Goal: Check status: Check status

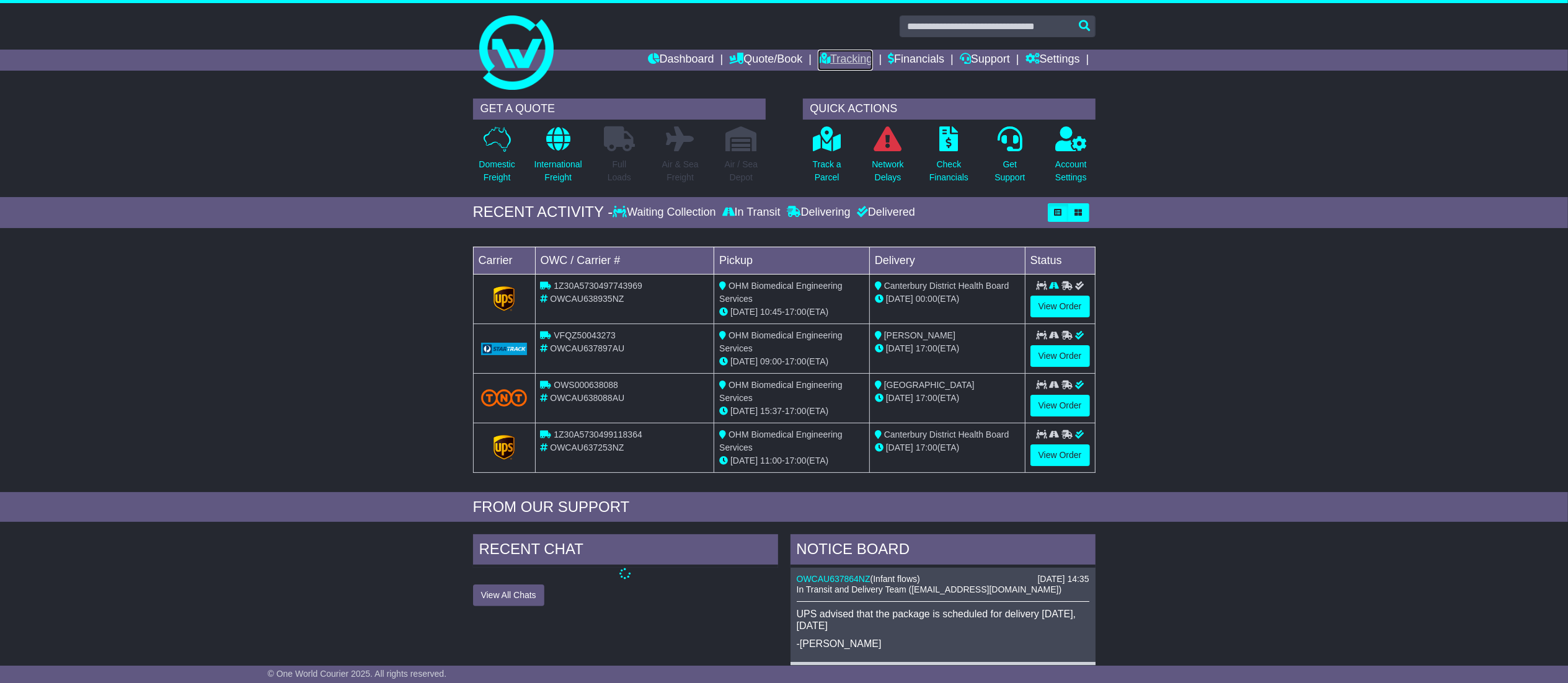
click at [834, 50] on link "Tracking" at bounding box center [845, 60] width 55 height 21
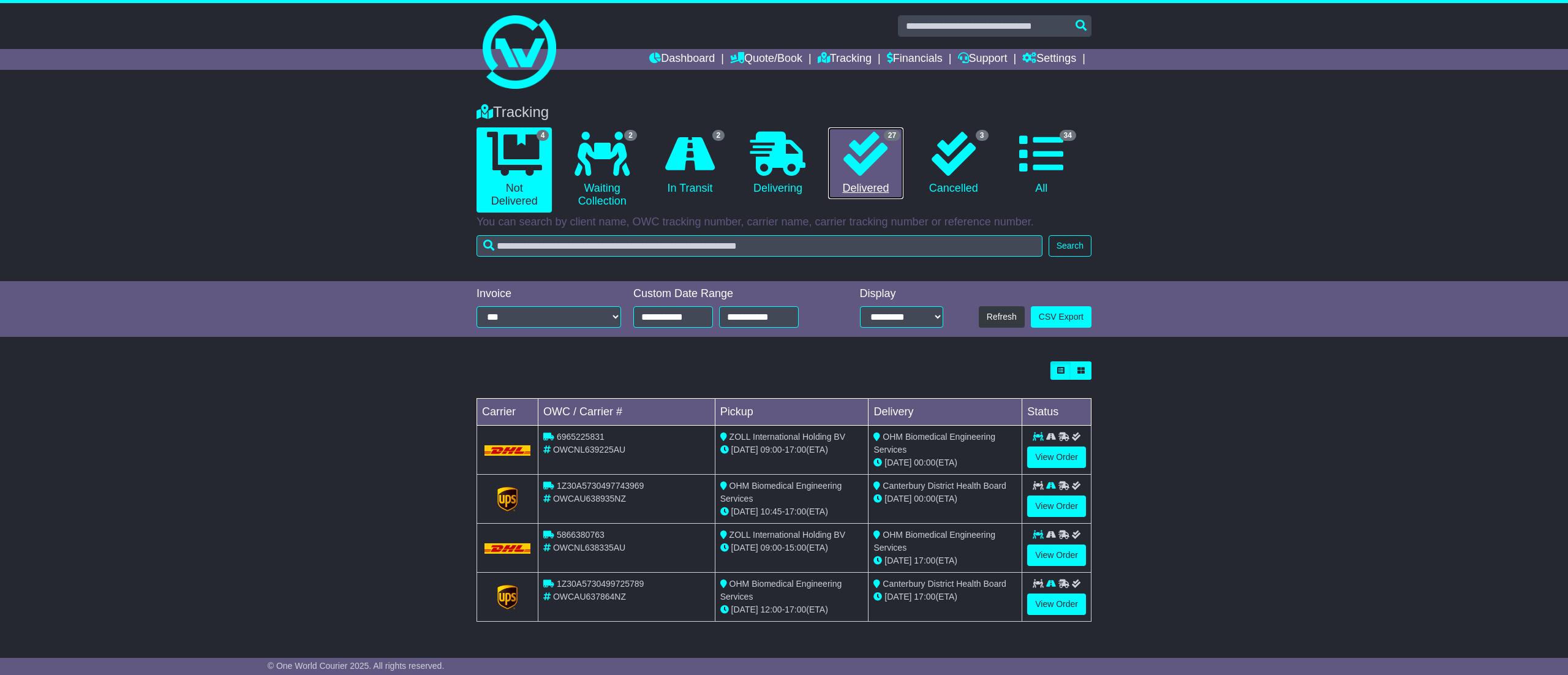
click at [864, 177] on link "27 Delivered" at bounding box center [866, 163] width 75 height 72
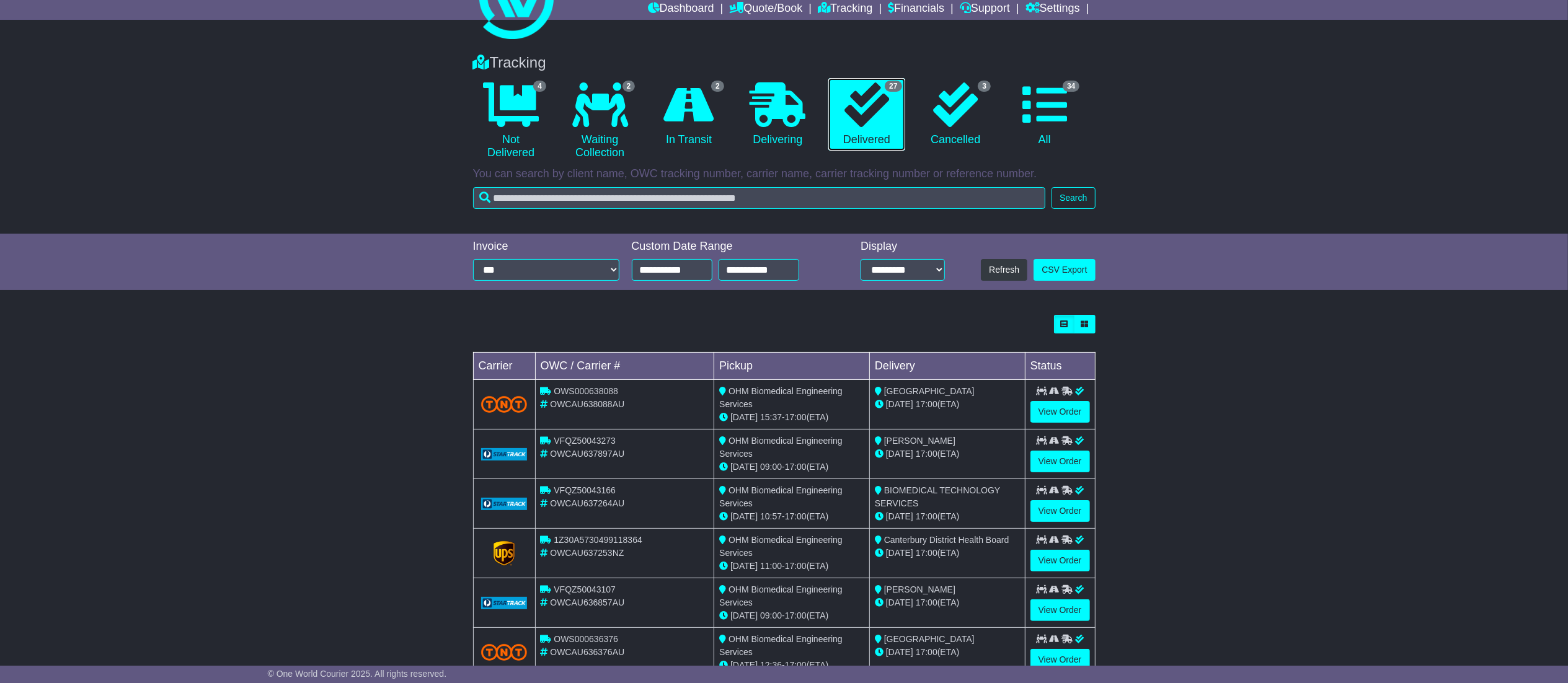
scroll to position [124, 0]
